Goal: Information Seeking & Learning: Check status

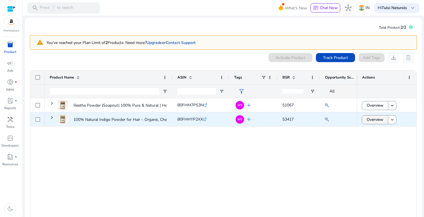
click at [373, 121] on span "Overview" at bounding box center [375, 120] width 17 height 12
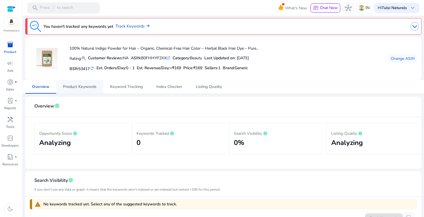
click at [81, 87] on span "Product Keywords" at bounding box center [80, 87] width 34 height 4
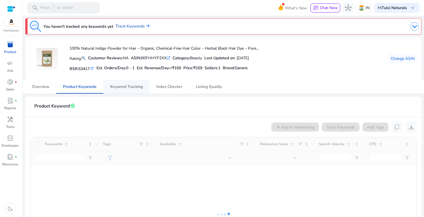
click at [133, 87] on span "Keyword Tracking" at bounding box center [126, 87] width 33 height 4
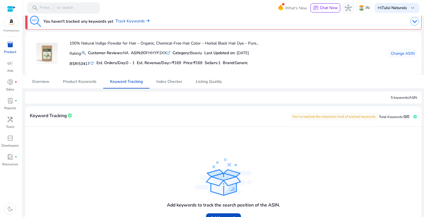
scroll to position [8, 0]
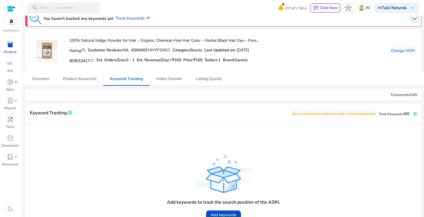
click at [9, 47] on span "inventory_2" at bounding box center [10, 44] width 7 height 7
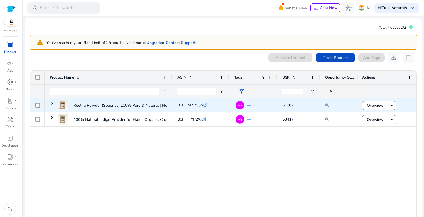
click at [373, 107] on span "Overview" at bounding box center [375, 106] width 17 height 12
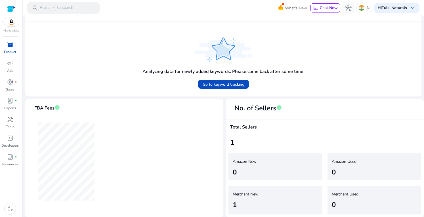
scroll to position [33, 0]
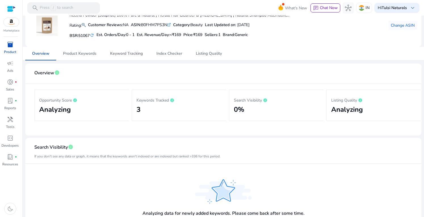
click at [127, 55] on span "Keyword Tracking" at bounding box center [126, 54] width 33 height 4
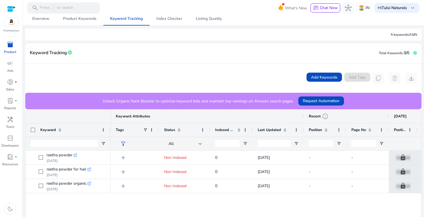
scroll to position [49, 0]
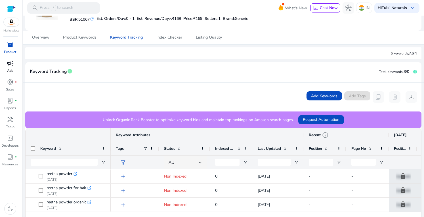
click at [11, 65] on span "campaign" at bounding box center [10, 63] width 7 height 7
